Goal: Transaction & Acquisition: Purchase product/service

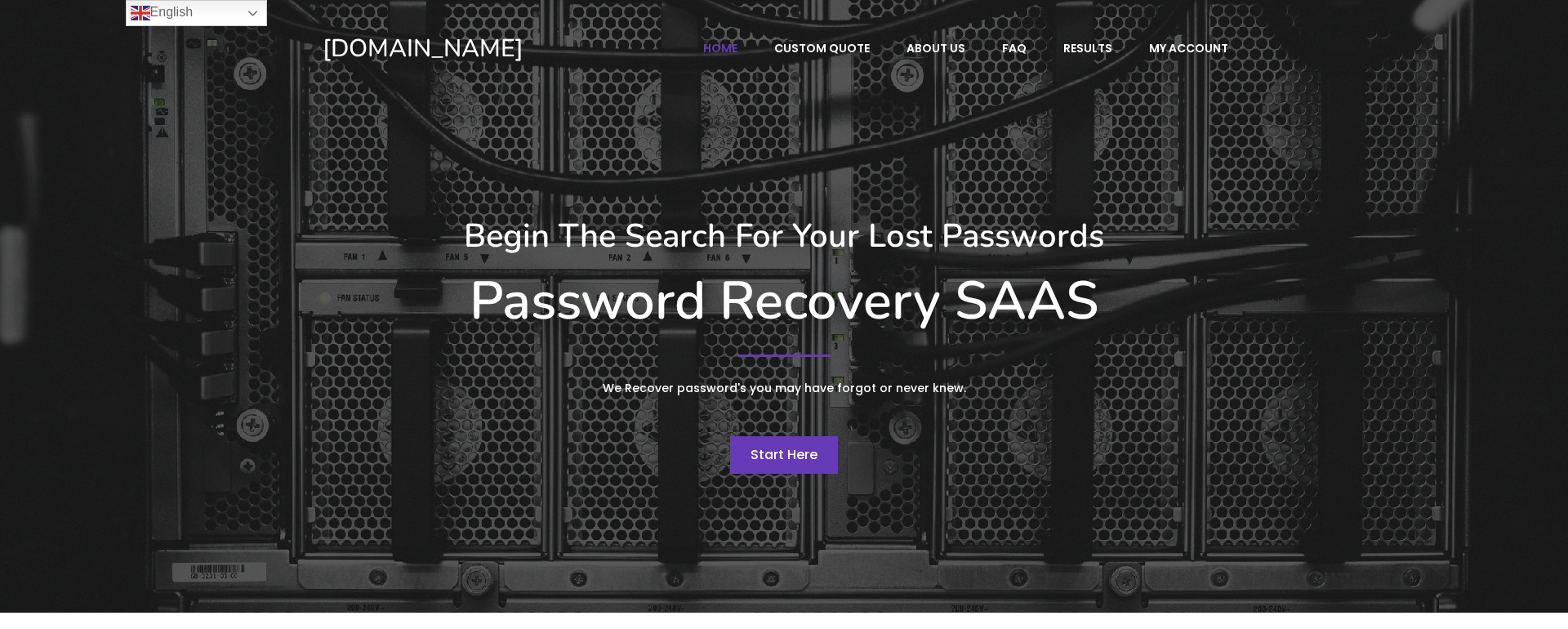
click at [805, 457] on span "Start Here" at bounding box center [783, 454] width 67 height 19
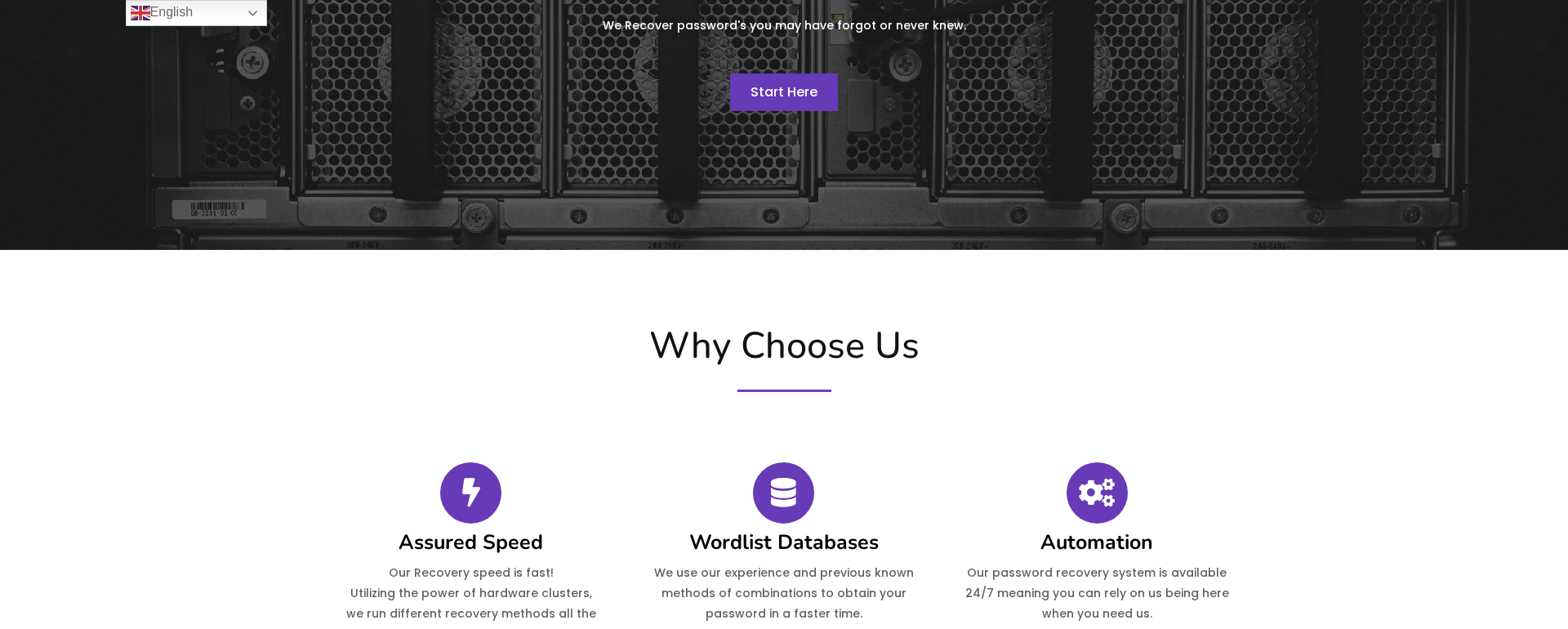
scroll to position [372, 0]
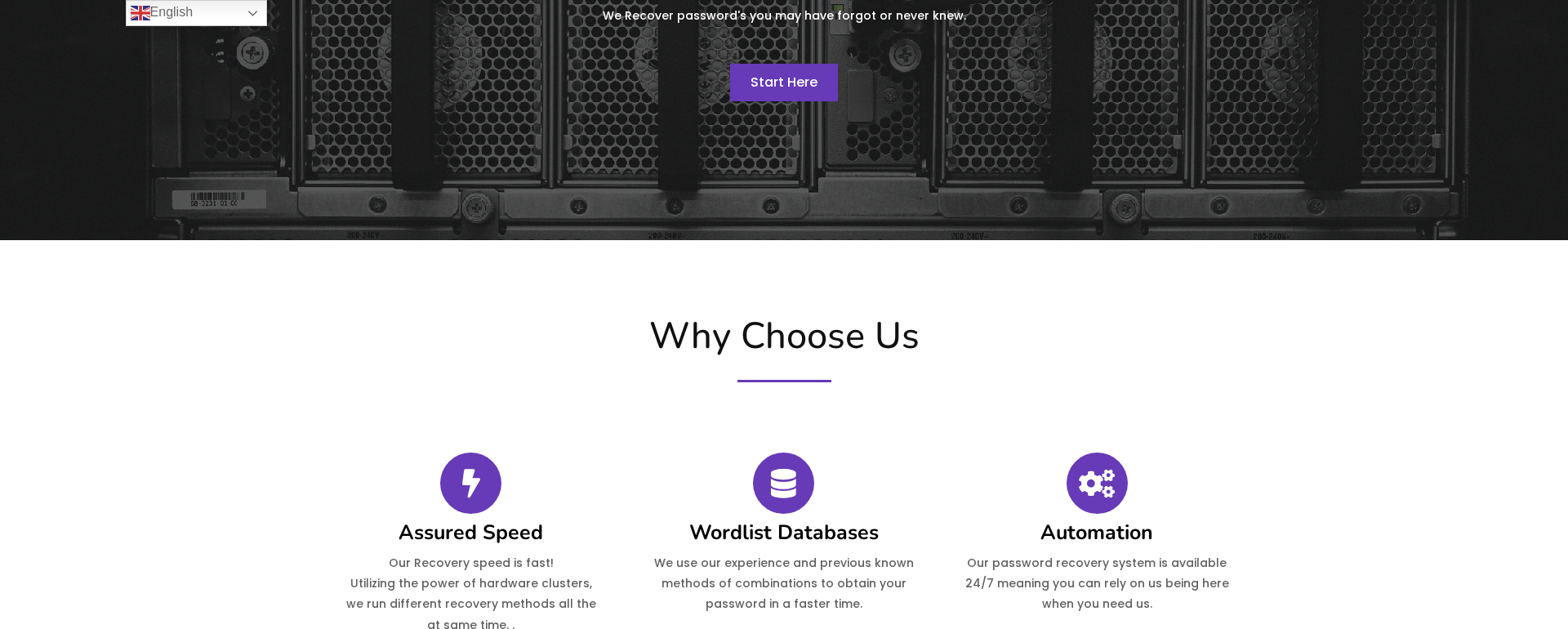
click at [781, 88] on span "Start Here" at bounding box center [783, 81] width 67 height 19
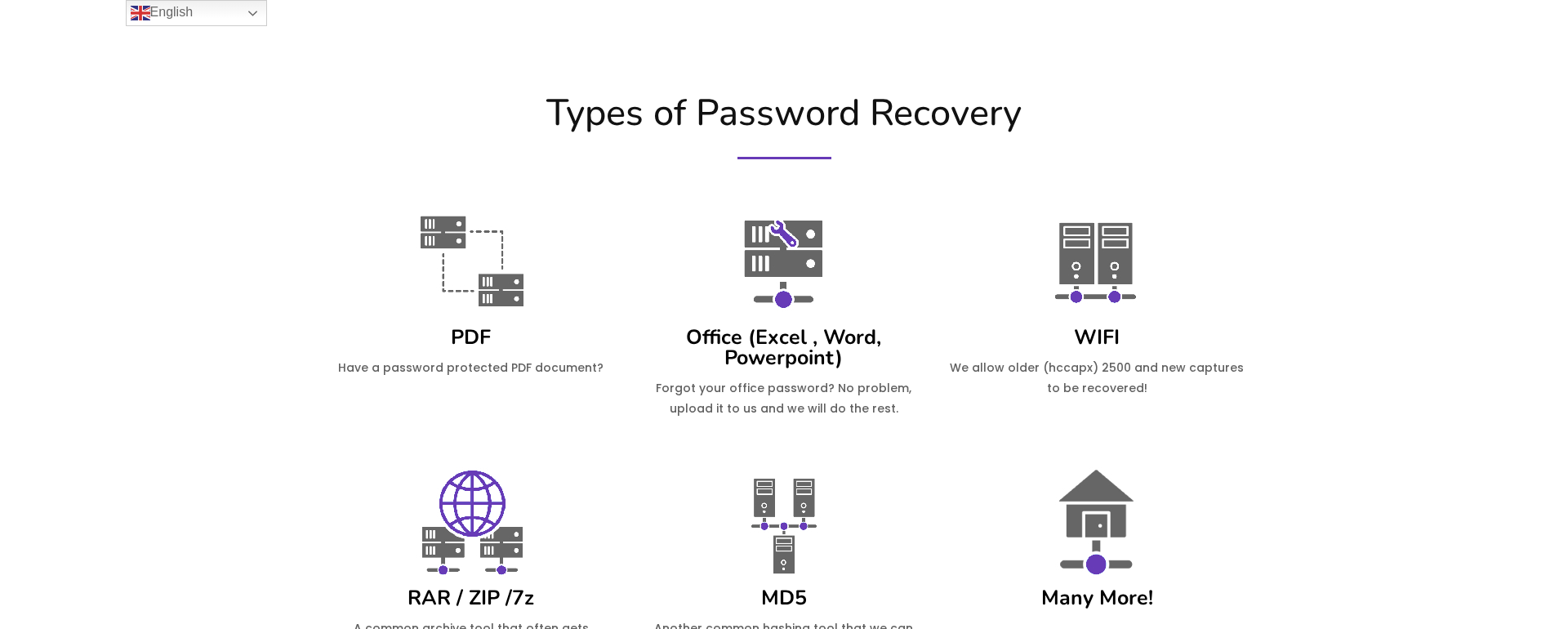
scroll to position [1101, 0]
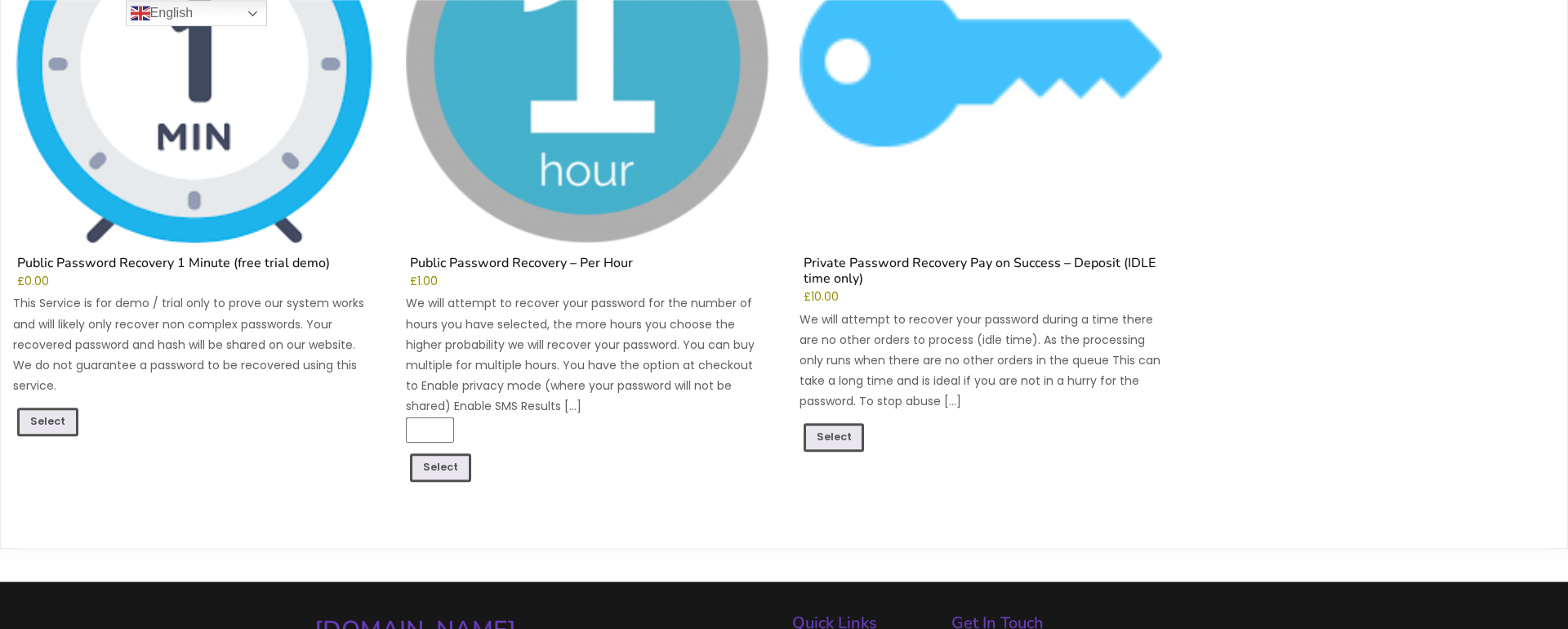
scroll to position [279, 0]
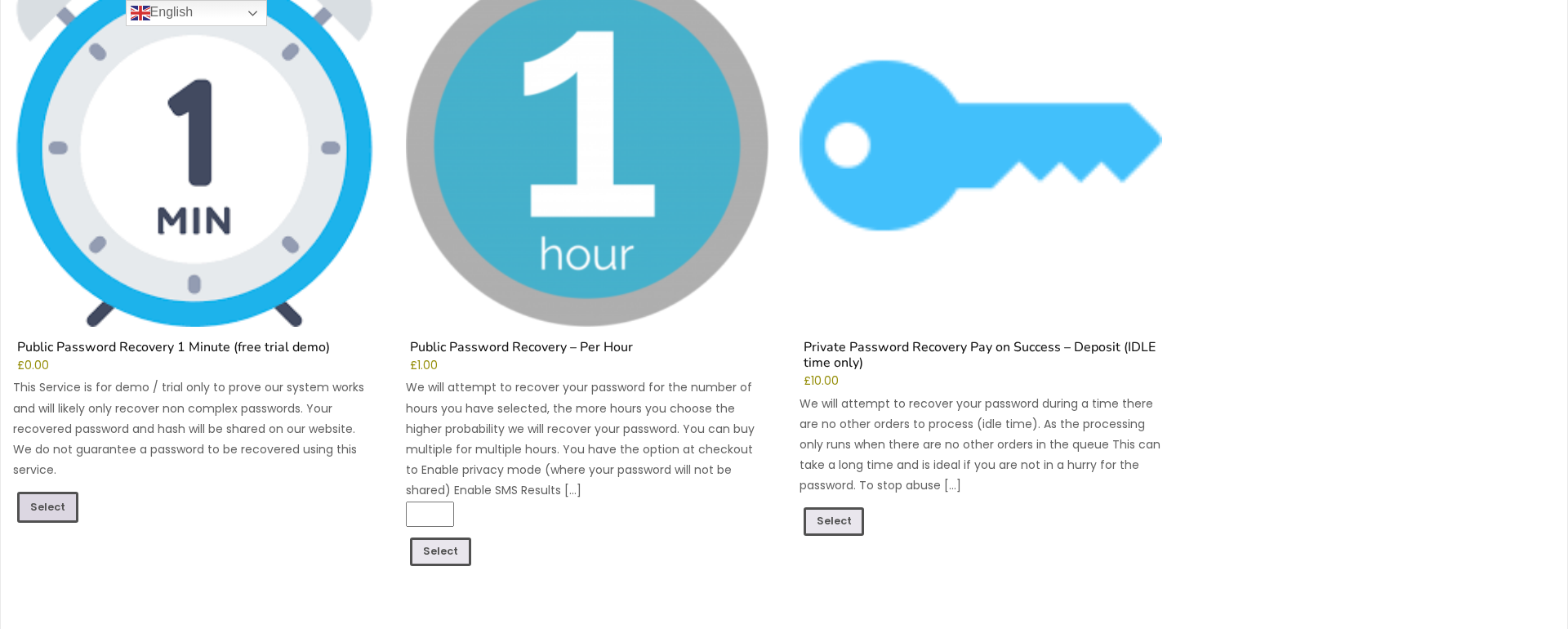
click at [34, 503] on link "Select" at bounding box center [47, 507] width 62 height 31
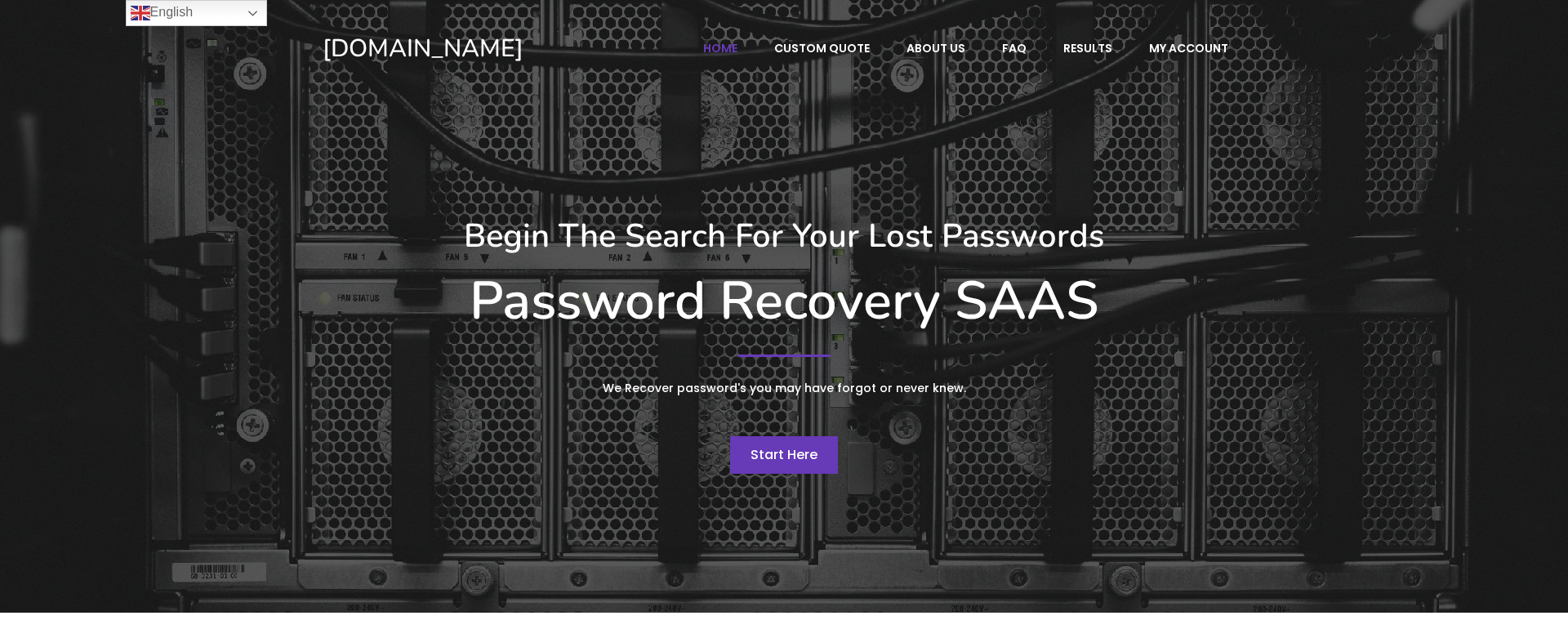
scroll to position [1516, 0]
